Goal: Information Seeking & Learning: Find specific fact

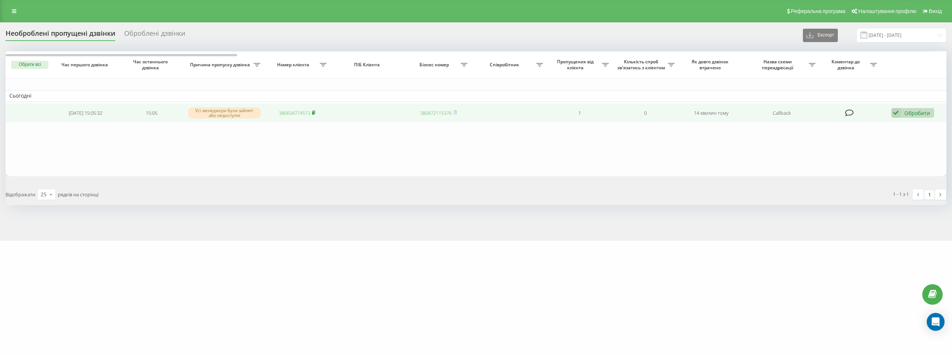
click at [315, 112] on icon at bounding box center [314, 111] width 3 height 3
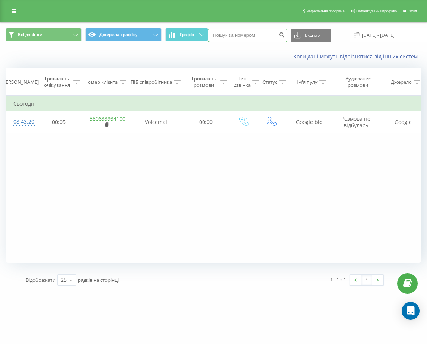
click at [251, 40] on input at bounding box center [247, 35] width 79 height 13
type input "0972221589"
click at [279, 36] on icon "submit" at bounding box center [282, 34] width 6 height 4
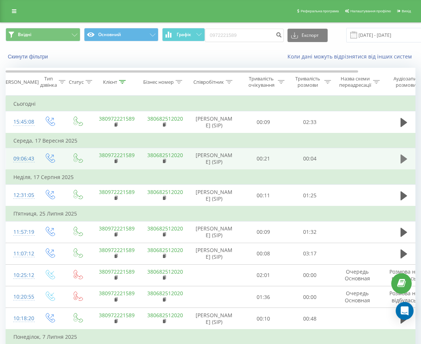
click at [403, 163] on icon at bounding box center [404, 158] width 7 height 9
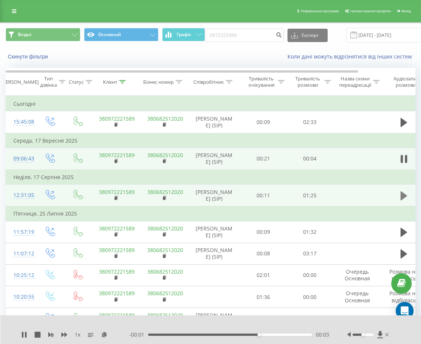
click at [405, 200] on icon at bounding box center [404, 195] width 7 height 9
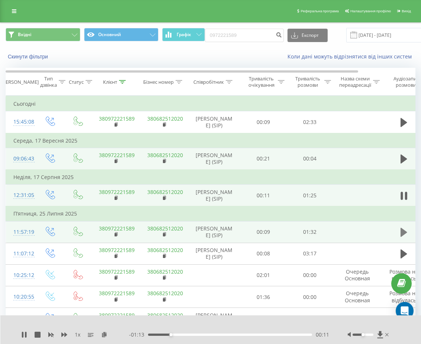
click at [404, 237] on icon at bounding box center [404, 232] width 7 height 10
click at [25, 335] on icon at bounding box center [24, 334] width 6 height 6
click at [36, 39] on button "Вхідні" at bounding box center [43, 34] width 75 height 13
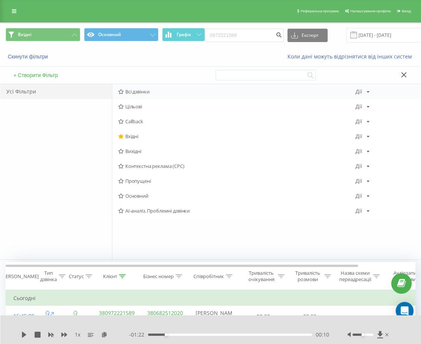
click at [132, 91] on span "Всі дзвінки" at bounding box center [236, 91] width 237 height 5
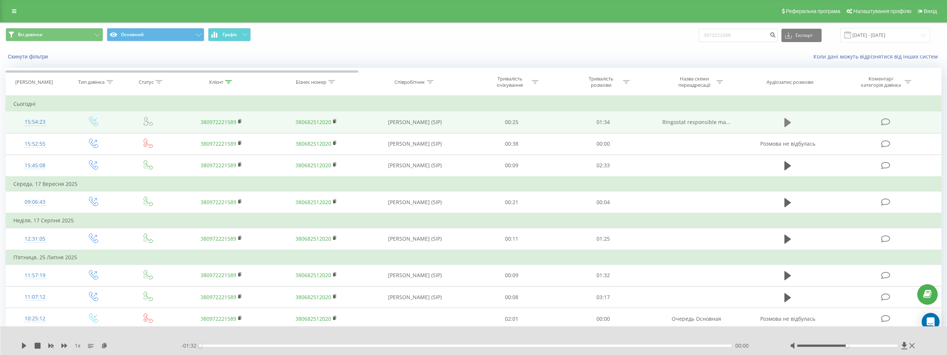
click at [426, 121] on icon at bounding box center [787, 122] width 7 height 9
click at [105, 343] on icon at bounding box center [104, 344] width 6 height 5
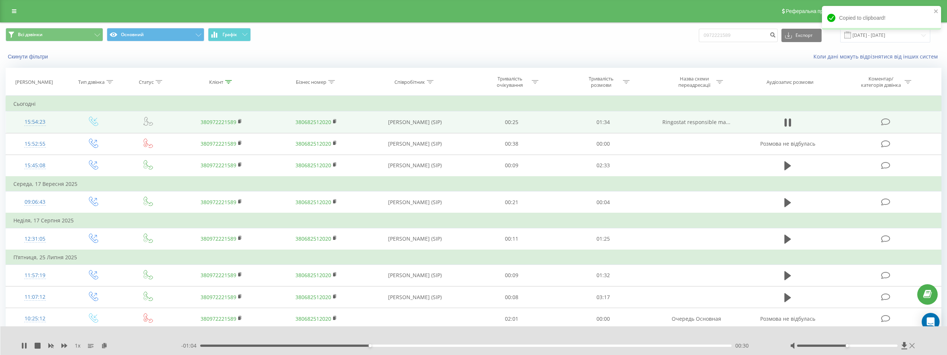
click at [426, 343] on icon at bounding box center [911, 345] width 5 height 5
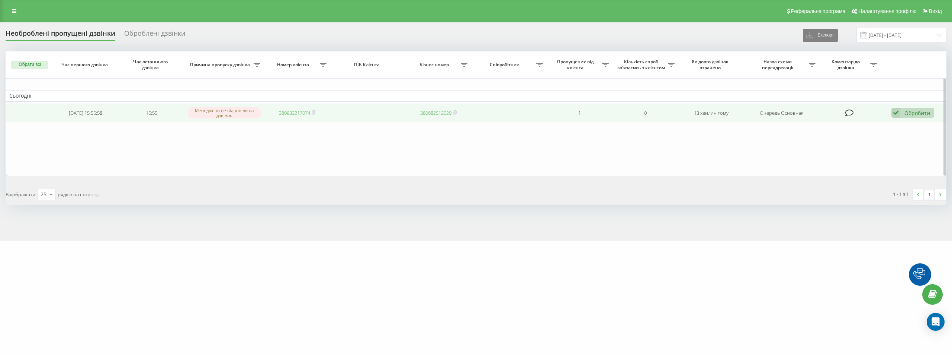
click at [305, 112] on link "380933217074" at bounding box center [294, 112] width 31 height 7
